Goal: Task Accomplishment & Management: Use online tool/utility

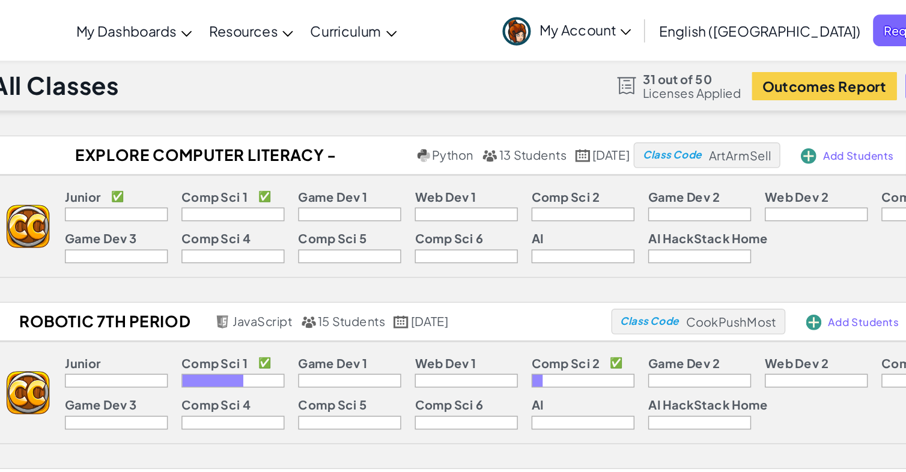
click at [236, 135] on p "Junior" at bounding box center [233, 138] width 25 height 10
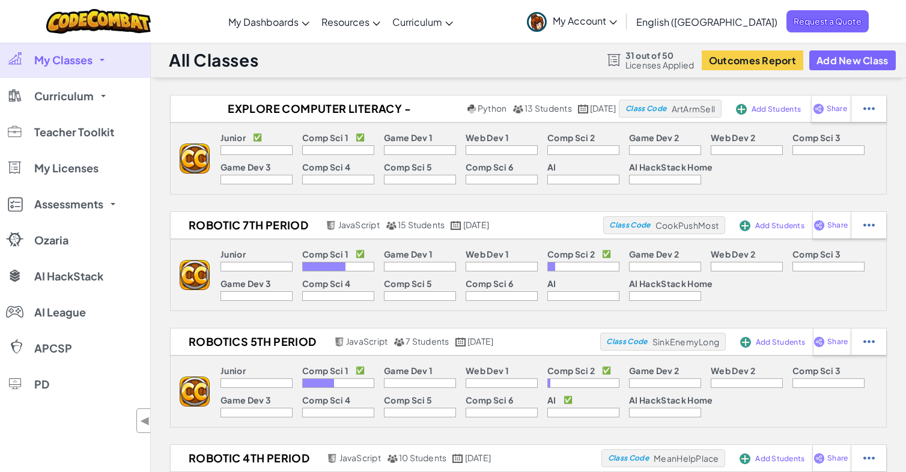
click at [617, 21] on span "My Account" at bounding box center [585, 20] width 64 height 13
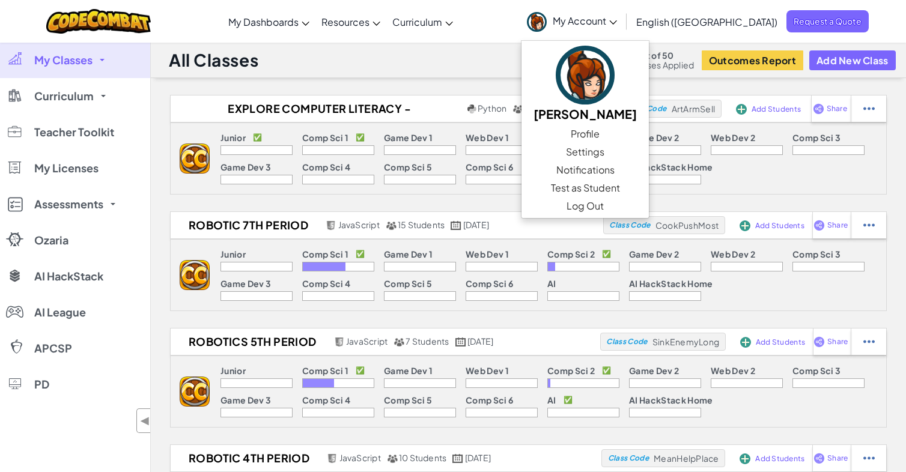
click at [518, 35] on div "Toggle navigation My Dashboards CodeCombat Teacher Dashboard Ozaria Teacher Das…" at bounding box center [453, 21] width 912 height 43
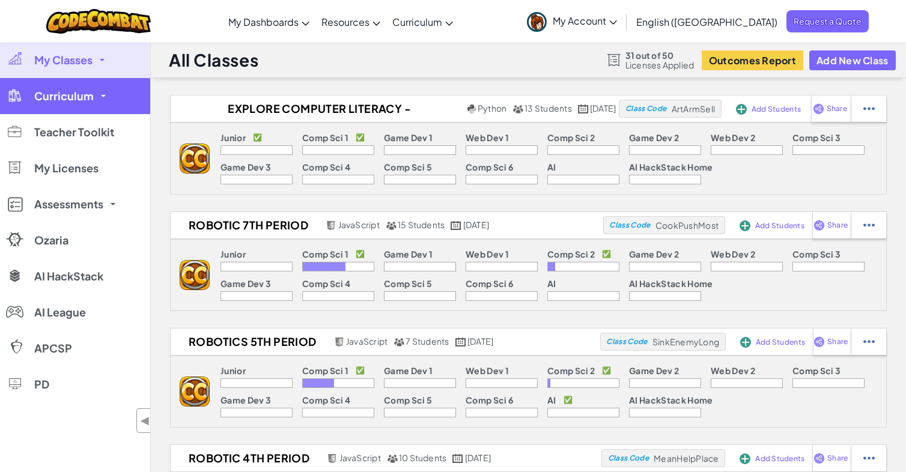
click at [76, 110] on link "Curriculum" at bounding box center [75, 96] width 150 height 36
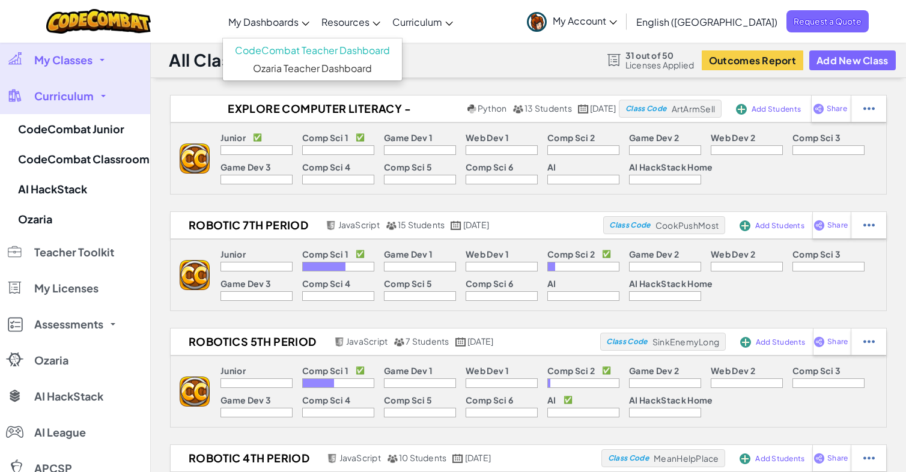
click at [299, 26] on span "My Dashboards" at bounding box center [263, 22] width 70 height 13
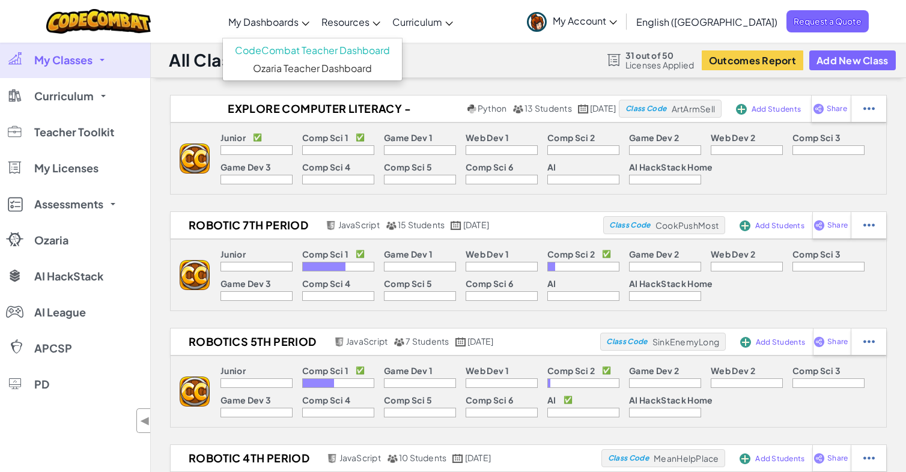
click at [115, 77] on link "My Classes" at bounding box center [75, 60] width 150 height 36
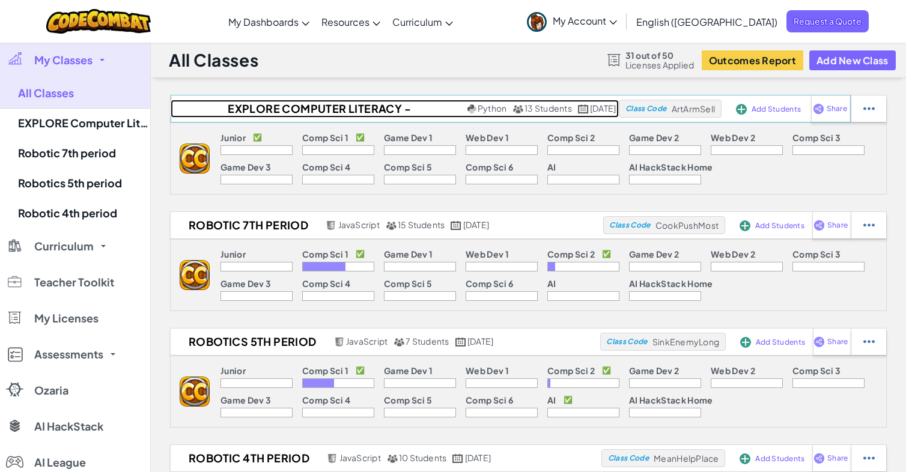
click at [335, 105] on h2 "EXPLORE Computer Literacy - [PERSON_NAME] - 7" at bounding box center [318, 109] width 294 height 18
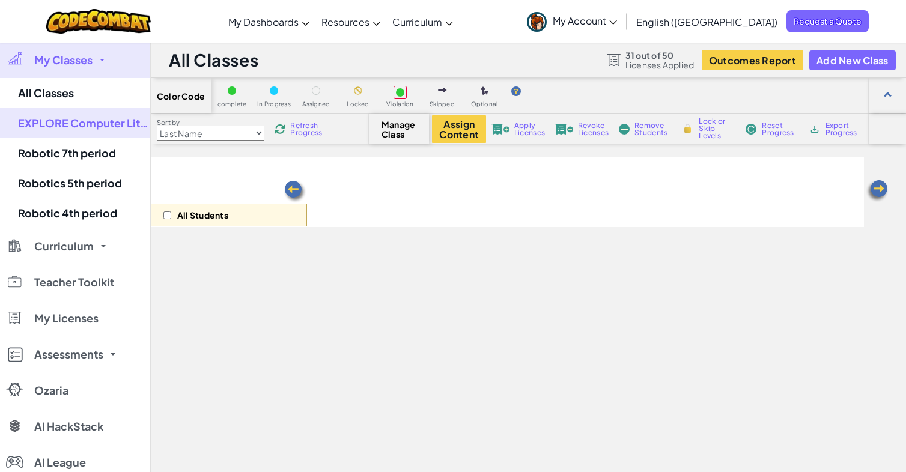
select select "560f1a9f22961295f9427742"
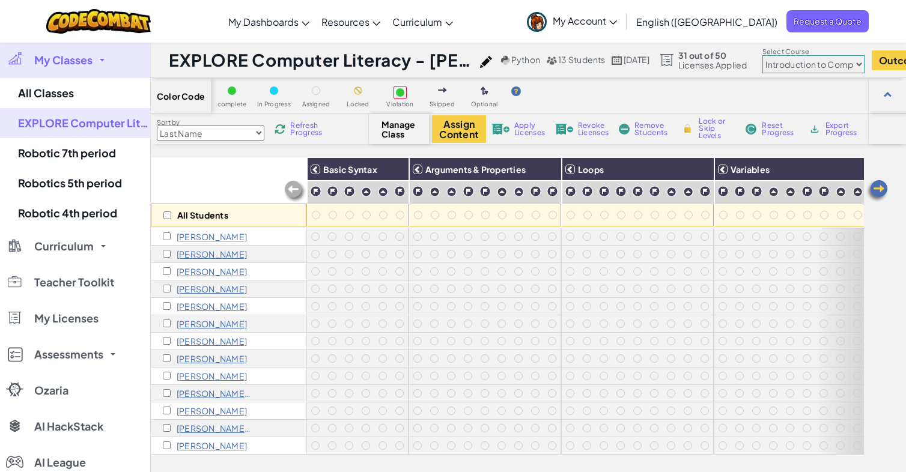
click at [623, 28] on link "My Account" at bounding box center [572, 21] width 102 height 38
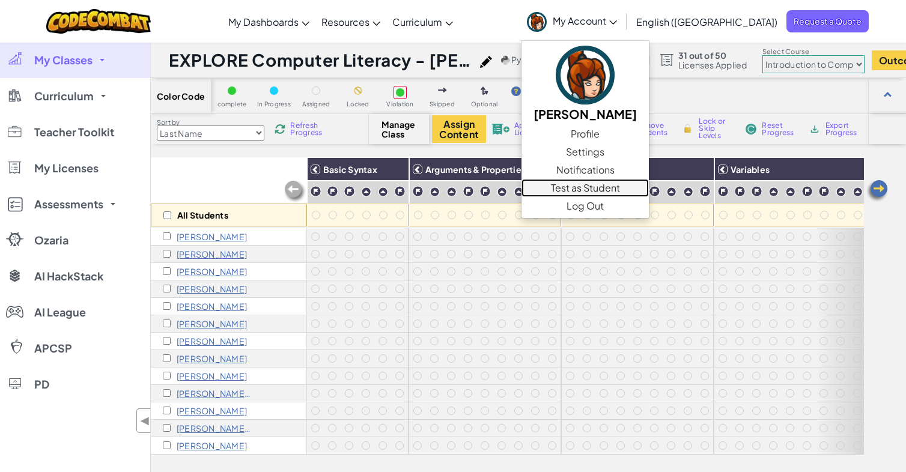
click at [640, 186] on link "Test as Student" at bounding box center [585, 188] width 127 height 18
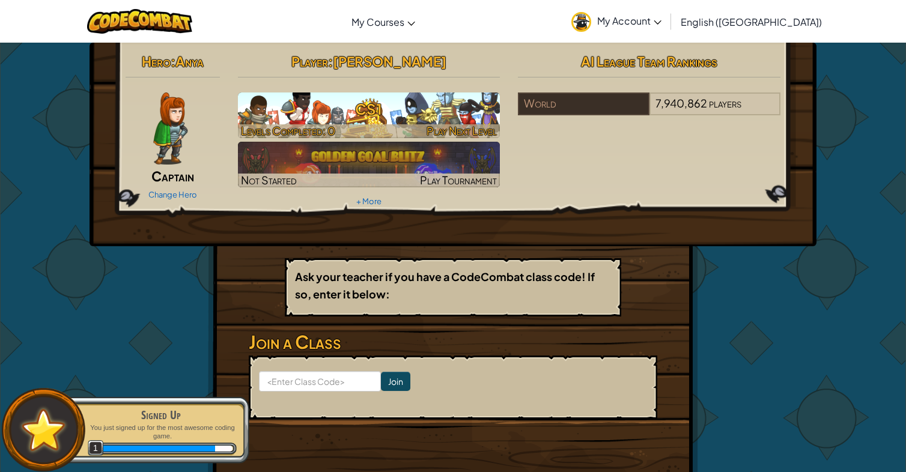
click at [385, 111] on h3 "CS1" at bounding box center [369, 109] width 263 height 27
